Goal: Entertainment & Leisure: Consume media (video, audio)

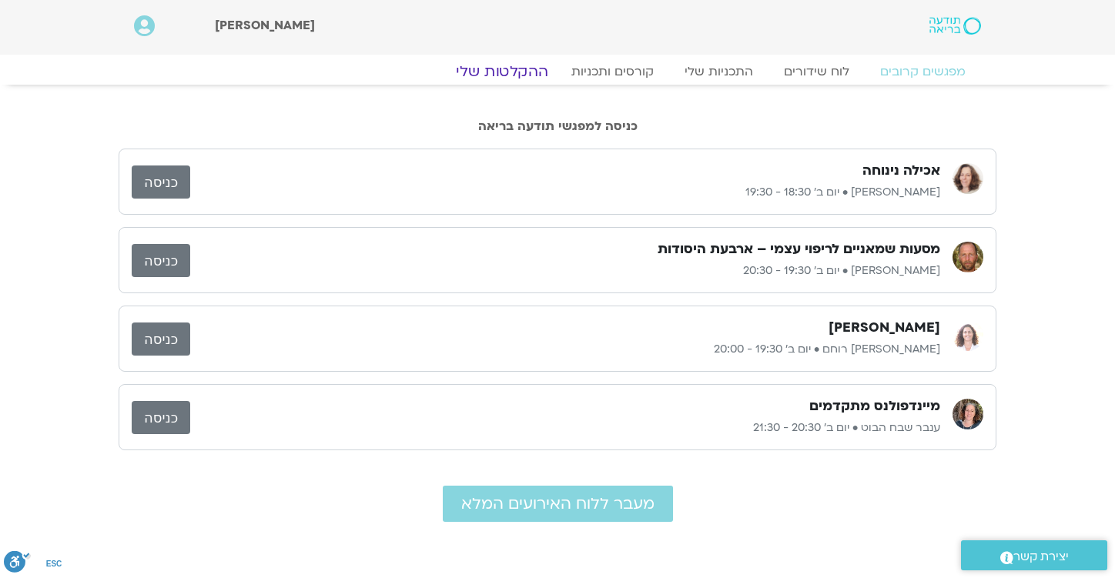
click at [530, 72] on link "ההקלטות שלי" at bounding box center [501, 71] width 129 height 18
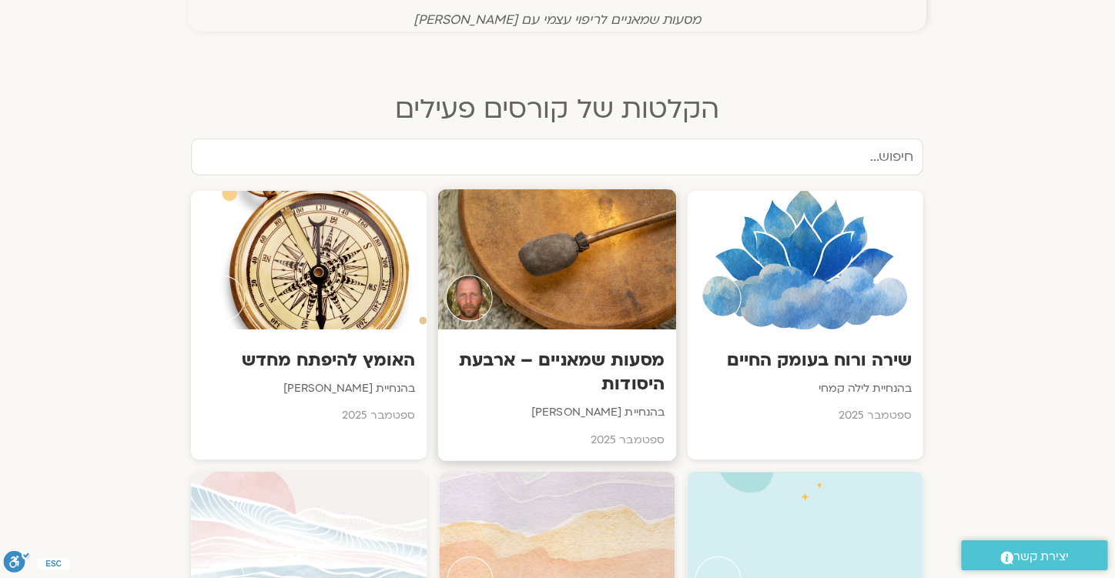
scroll to position [676, 0]
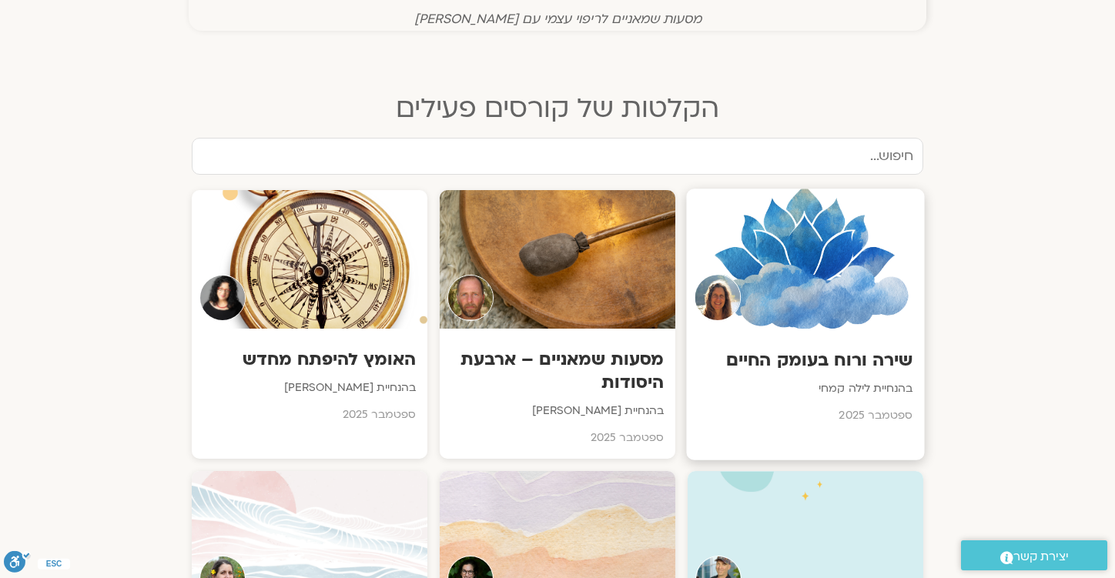
click at [806, 349] on h3 "שירה ורוח בעומק החיים" at bounding box center [806, 360] width 215 height 24
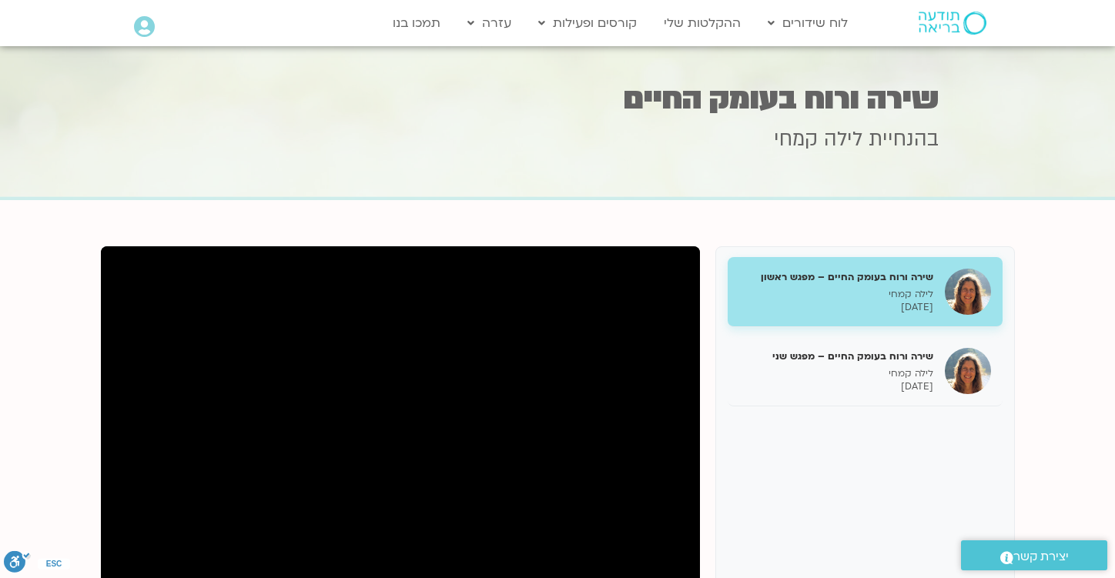
click at [863, 282] on h5 "שירה ורוח בעומק החיים – מפגש ראשון" at bounding box center [836, 277] width 194 height 14
